Goal: Check status: Check status

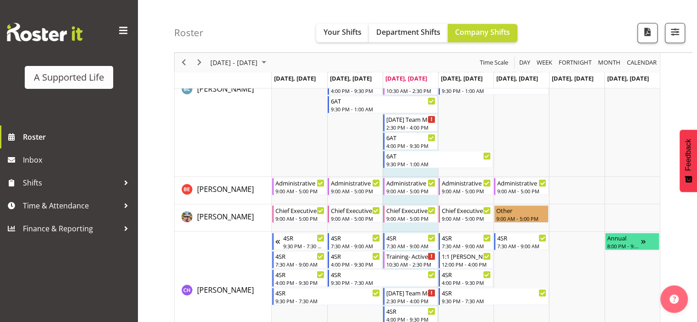
scroll to position [957, 0]
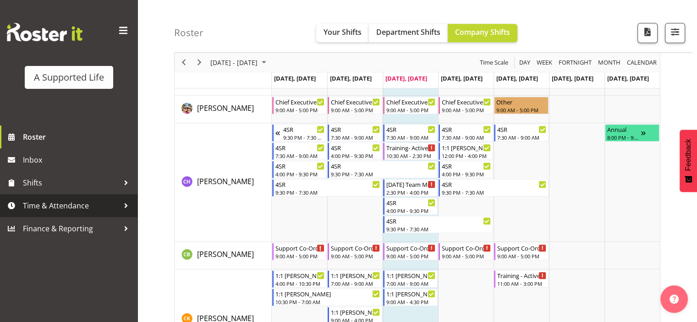
click at [91, 206] on span "Time & Attendance" at bounding box center [71, 206] width 96 height 14
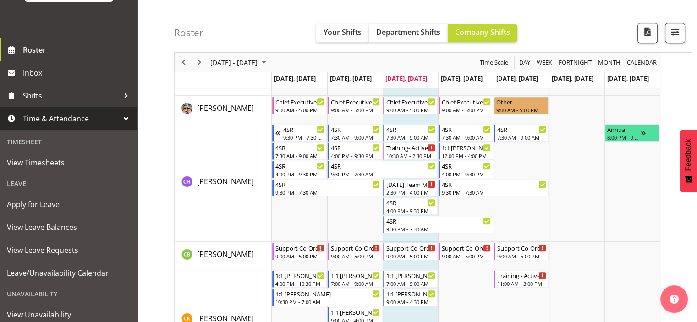
scroll to position [91, 0]
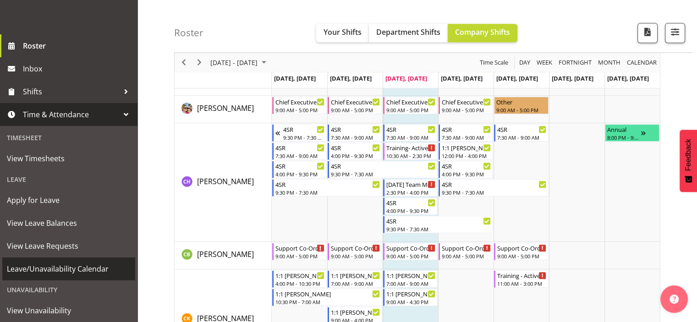
click at [98, 269] on span "Leave/Unavailability Calendar" at bounding box center [69, 269] width 124 height 14
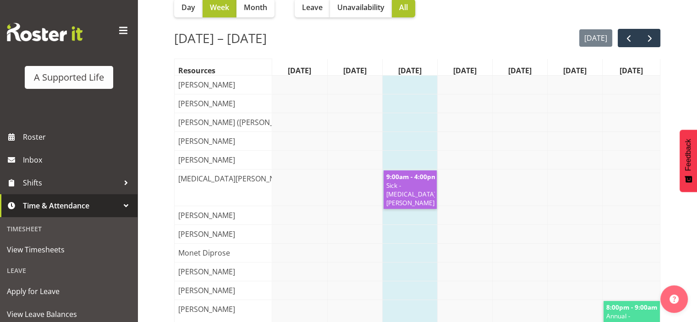
scroll to position [82, 0]
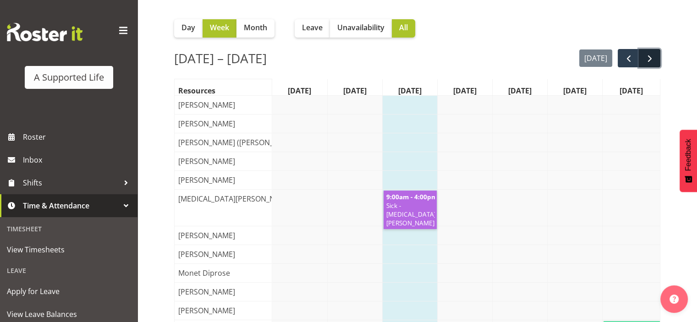
click at [649, 57] on span "next" at bounding box center [649, 58] width 11 height 11
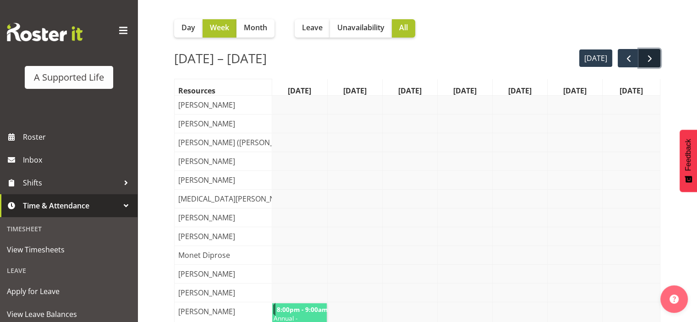
click at [647, 62] on span "next" at bounding box center [649, 58] width 11 height 11
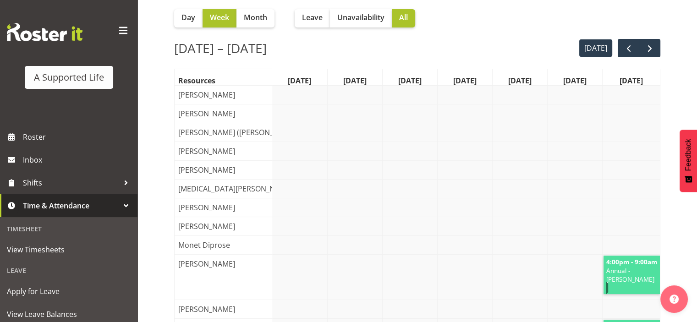
scroll to position [86, 0]
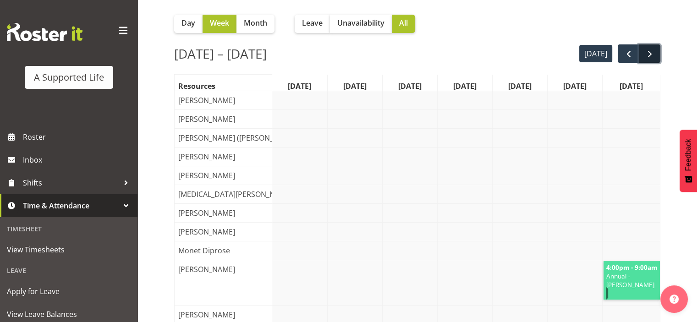
click at [647, 56] on span "next" at bounding box center [649, 54] width 11 height 11
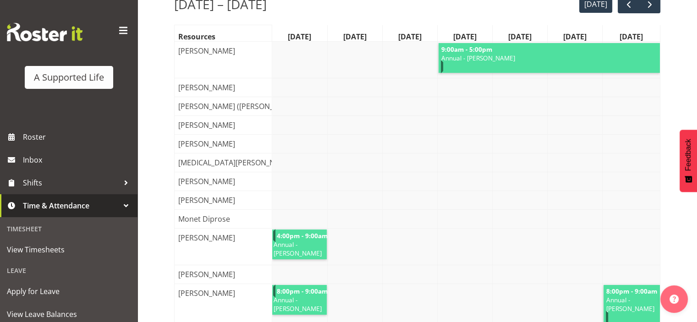
scroll to position [133, 0]
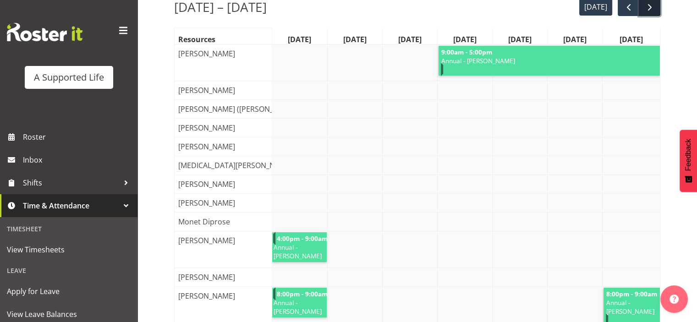
click at [647, 10] on span "next" at bounding box center [649, 7] width 11 height 11
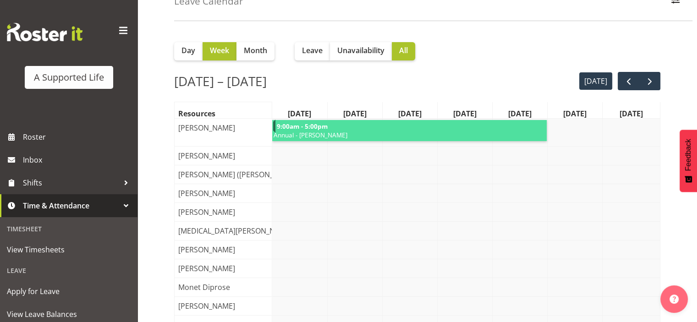
scroll to position [29, 0]
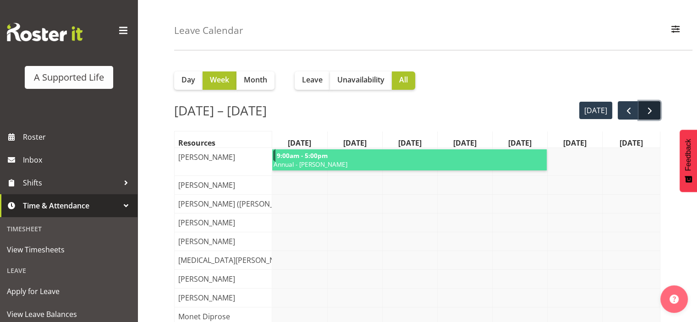
click at [649, 109] on span "next" at bounding box center [649, 110] width 11 height 11
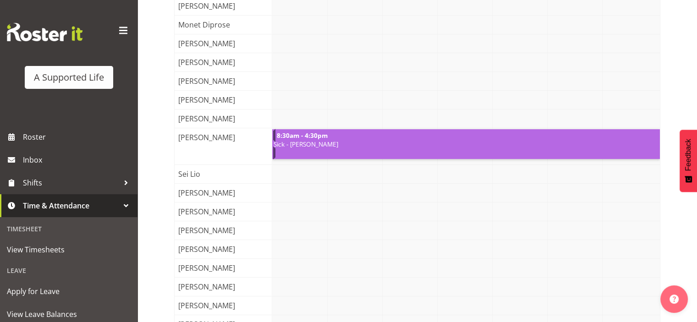
scroll to position [0, 0]
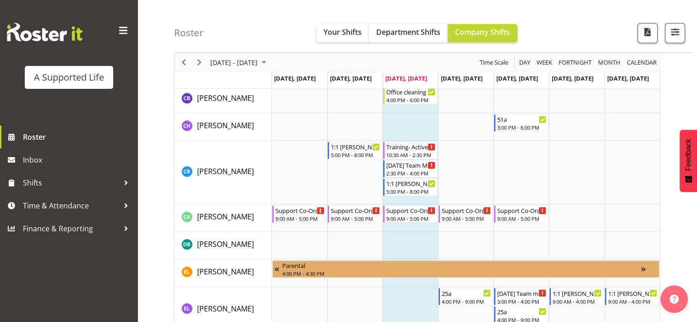
scroll to position [1458, 0]
